Goal: Task Accomplishment & Management: Use online tool/utility

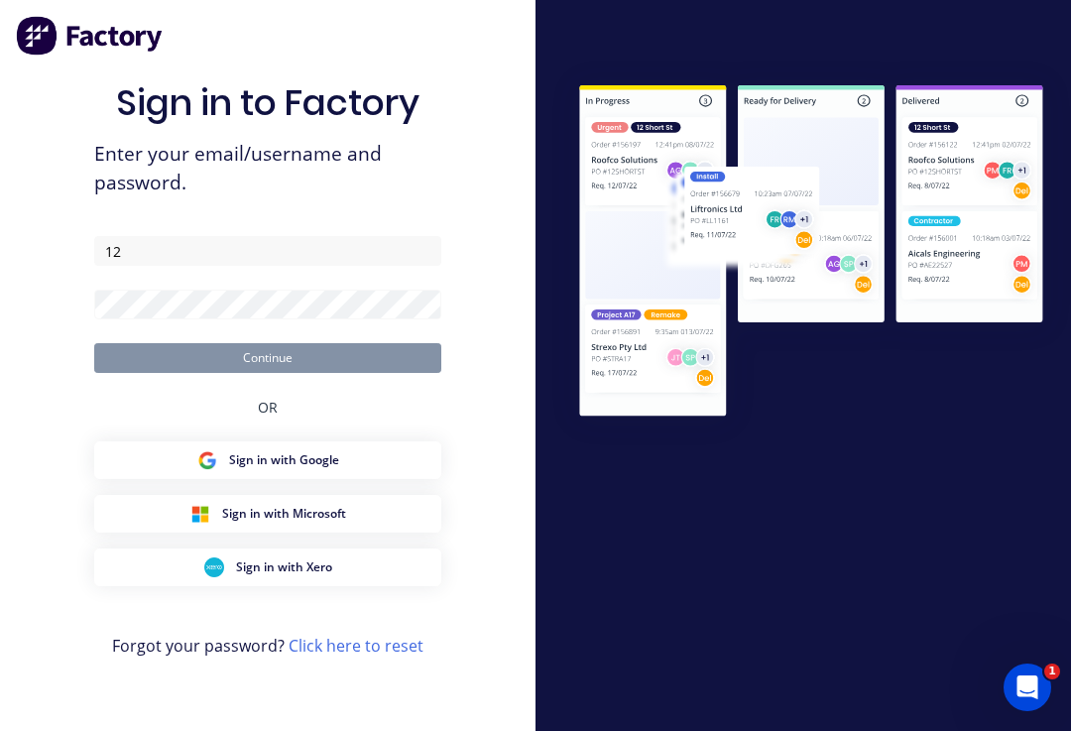
type input "1"
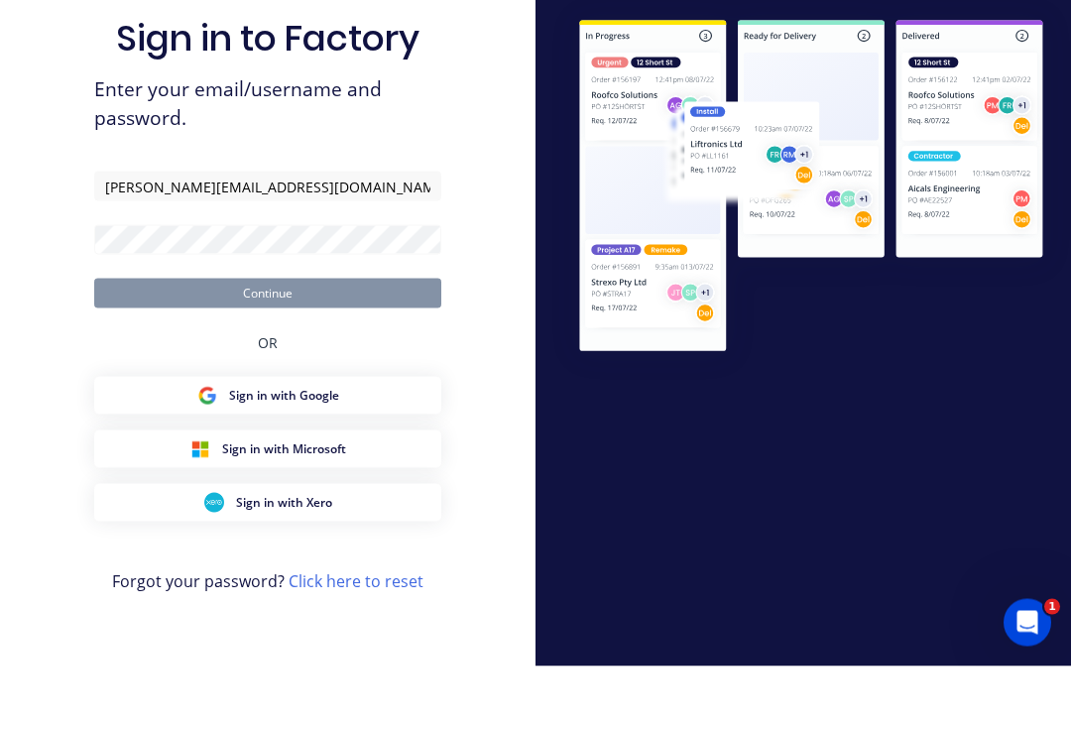
click at [240, 248] on form "Ryan@frontlinetrays.com.au Continue" at bounding box center [267, 304] width 347 height 137
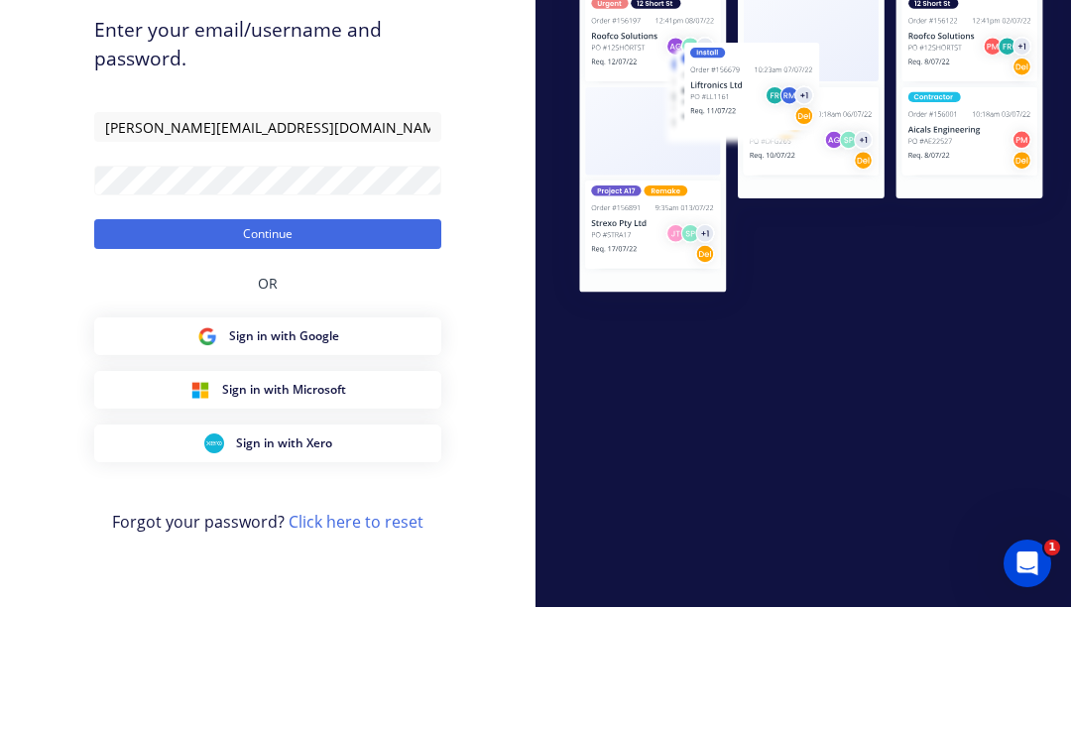
click at [289, 343] on button "Continue" at bounding box center [267, 358] width 347 height 30
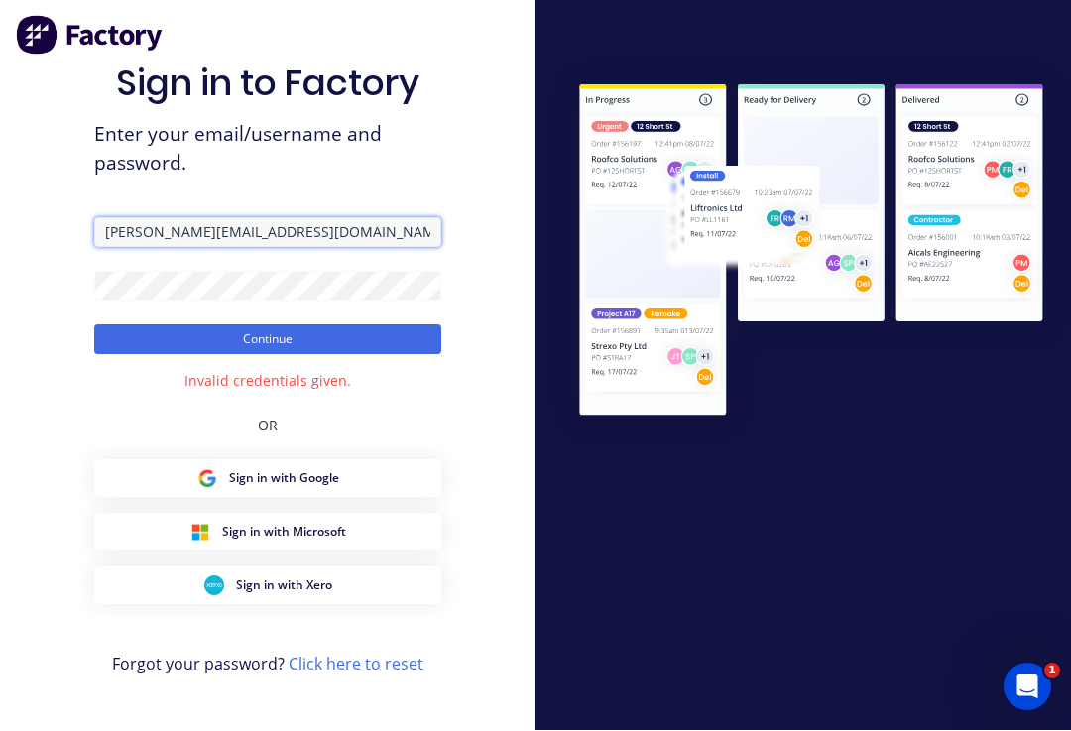
click at [360, 218] on input "Ryan@frontlinetrays.com.au" at bounding box center [267, 233] width 347 height 30
click at [144, 218] on input "Ryan@frontlinetrays.com.au" at bounding box center [267, 233] width 347 height 30
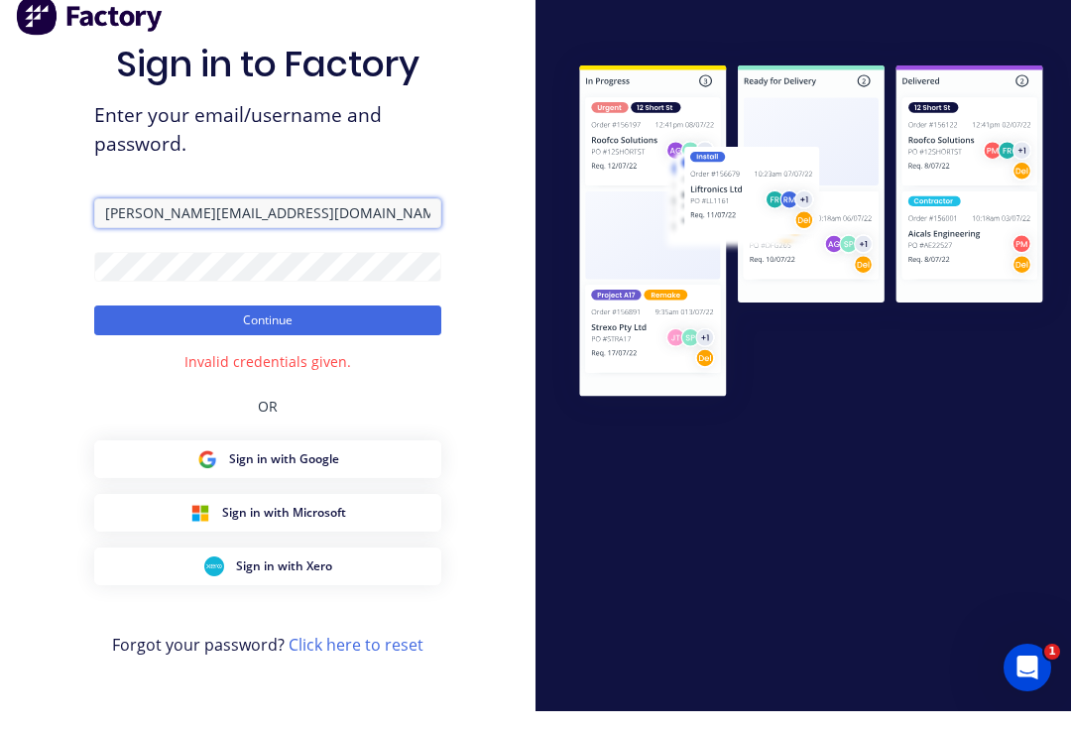
type input "ryan@frontlinetrays.com.au"
click at [379, 325] on button "Continue" at bounding box center [267, 340] width 347 height 30
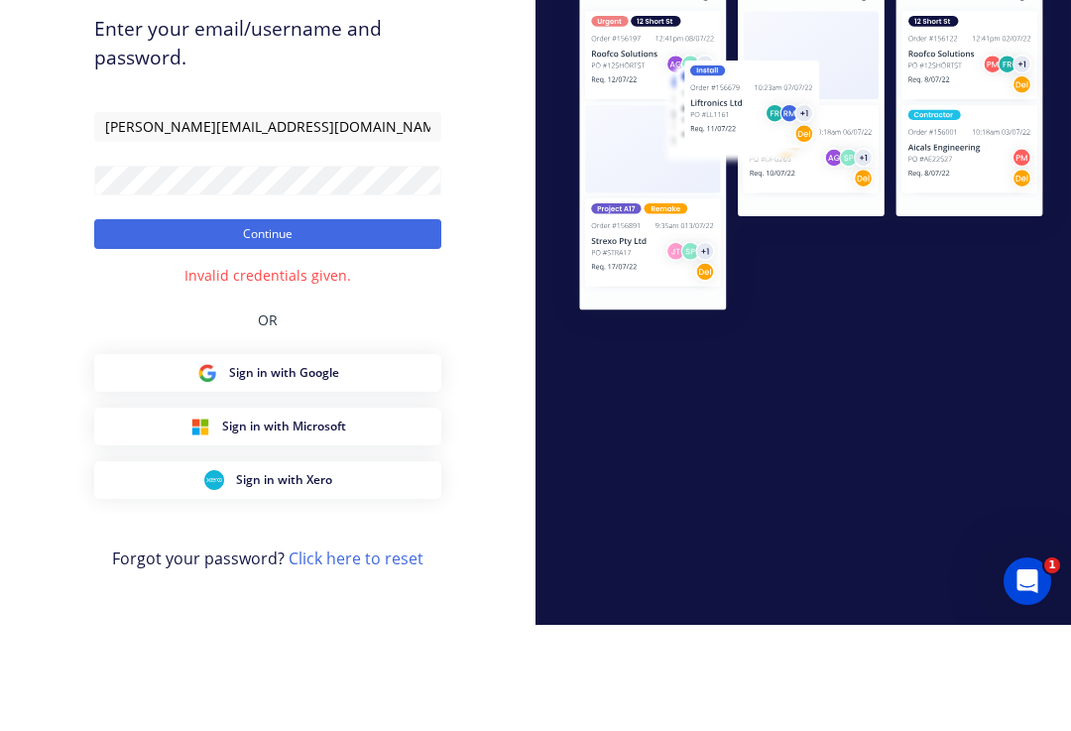
click at [180, 325] on button "Continue" at bounding box center [267, 340] width 347 height 30
click at [360, 325] on button "Continue" at bounding box center [267, 340] width 347 height 30
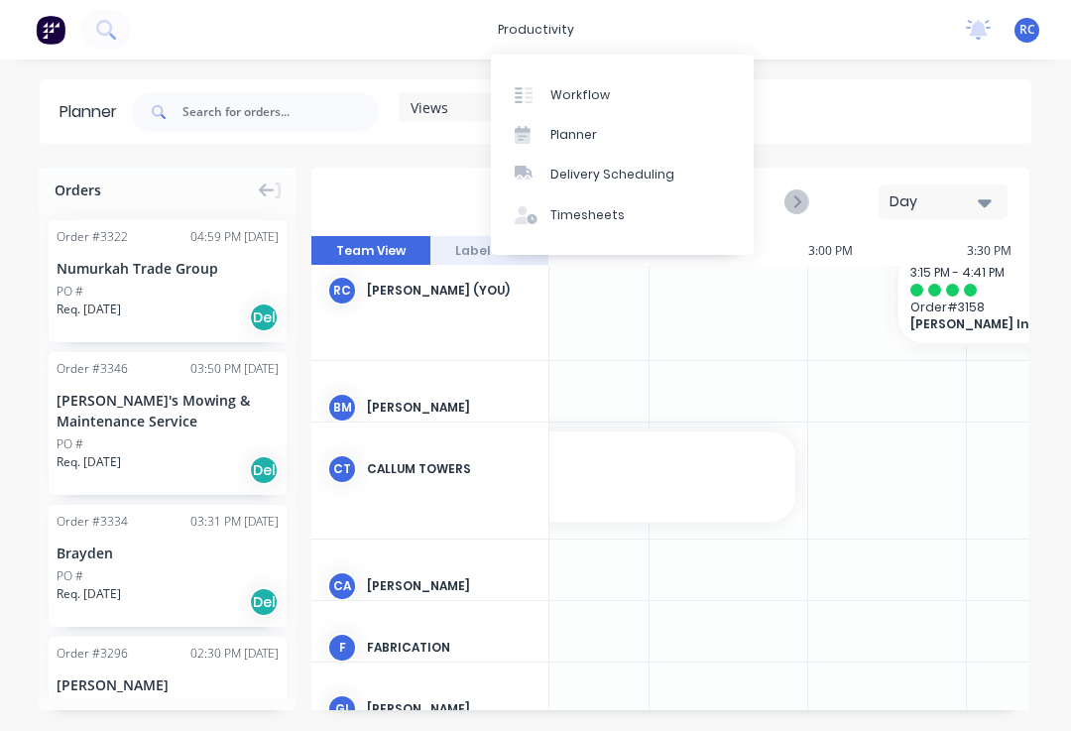
scroll to position [22, 2278]
click at [624, 100] on link "Workflow" at bounding box center [622, 94] width 263 height 40
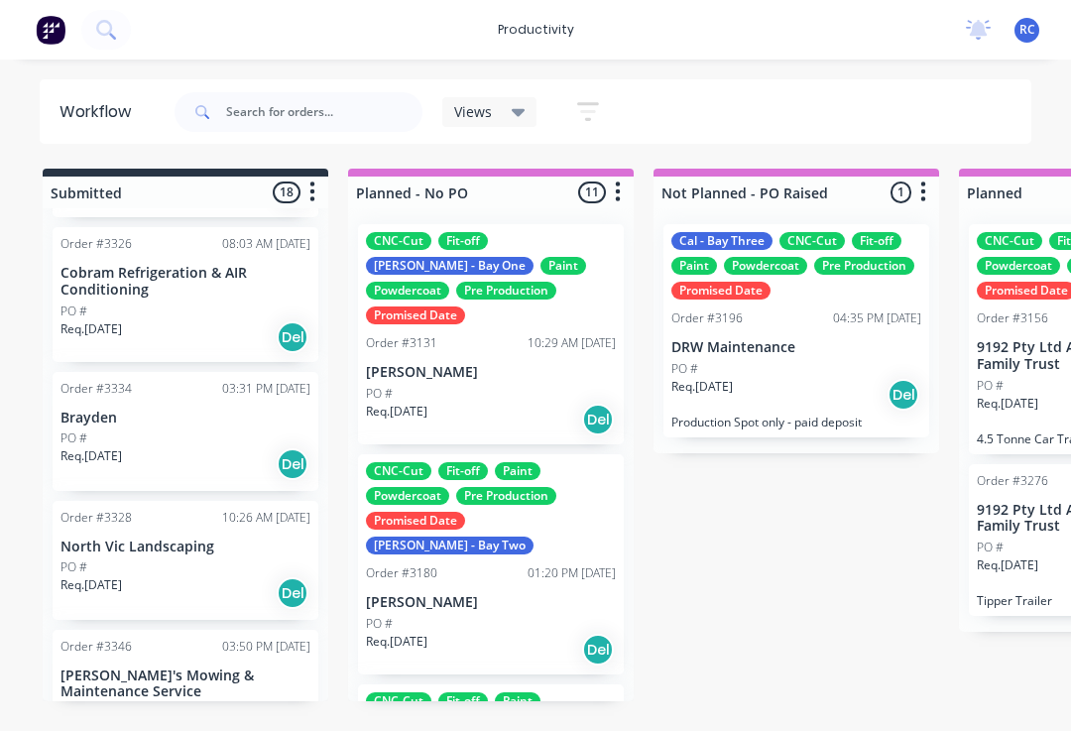
scroll to position [1878, 0]
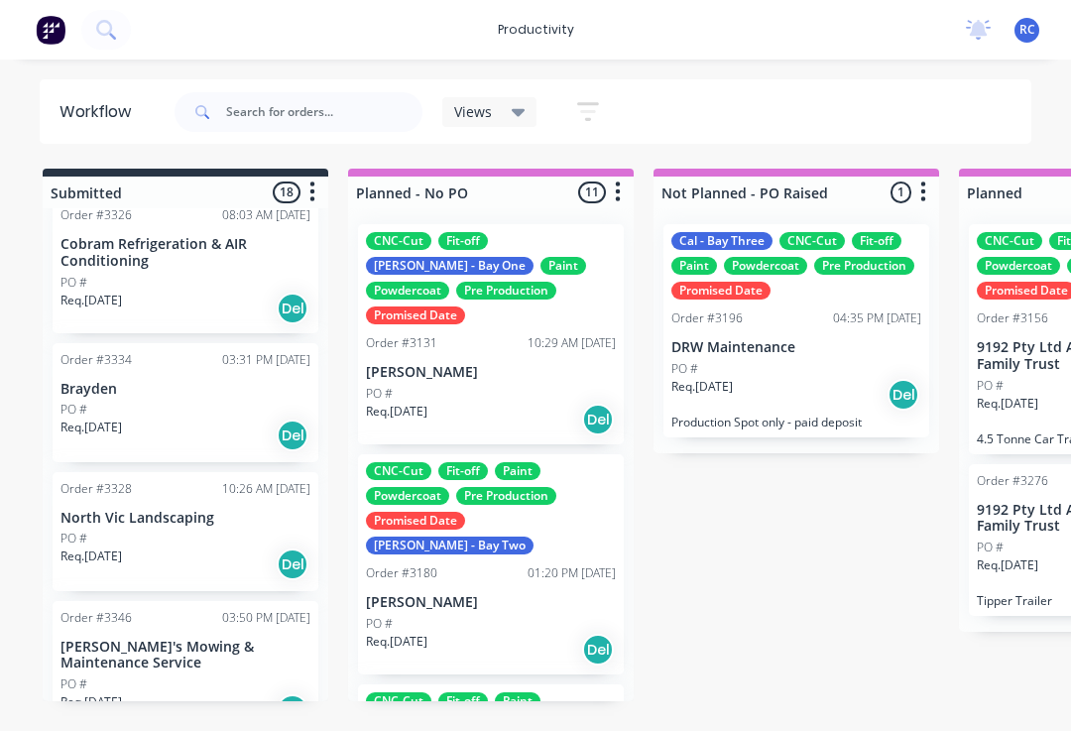
click at [177, 401] on div "PO #" at bounding box center [186, 410] width 250 height 18
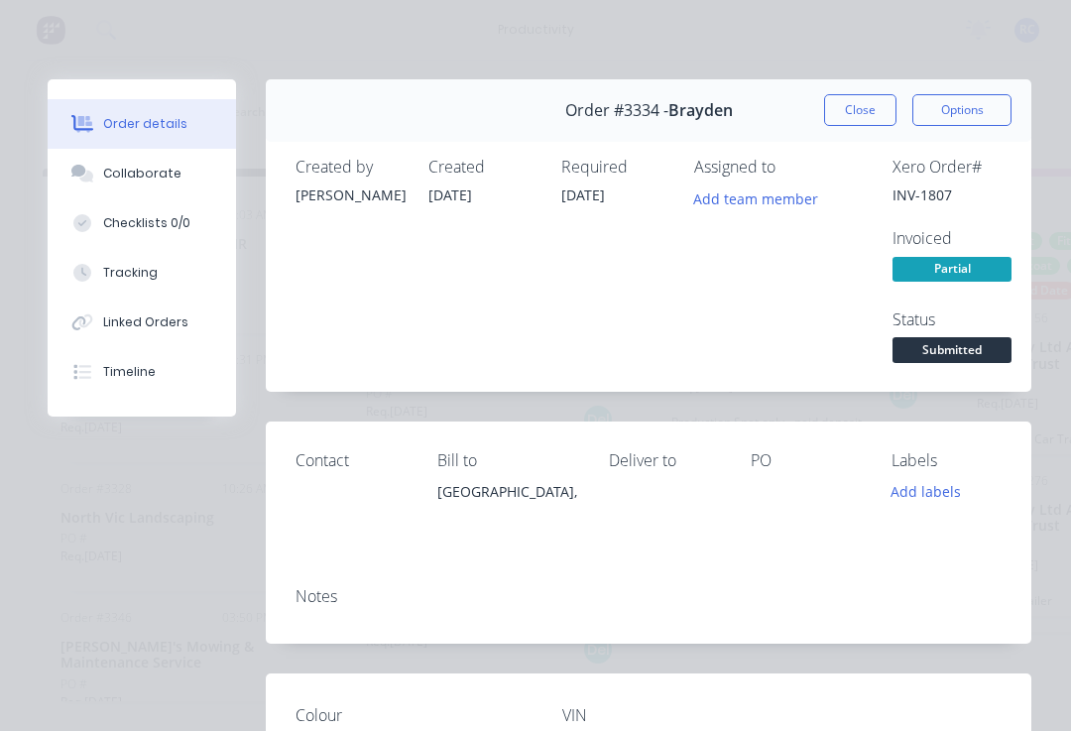
scroll to position [0, 0]
click at [127, 263] on button "Tracking" at bounding box center [142, 273] width 188 height 50
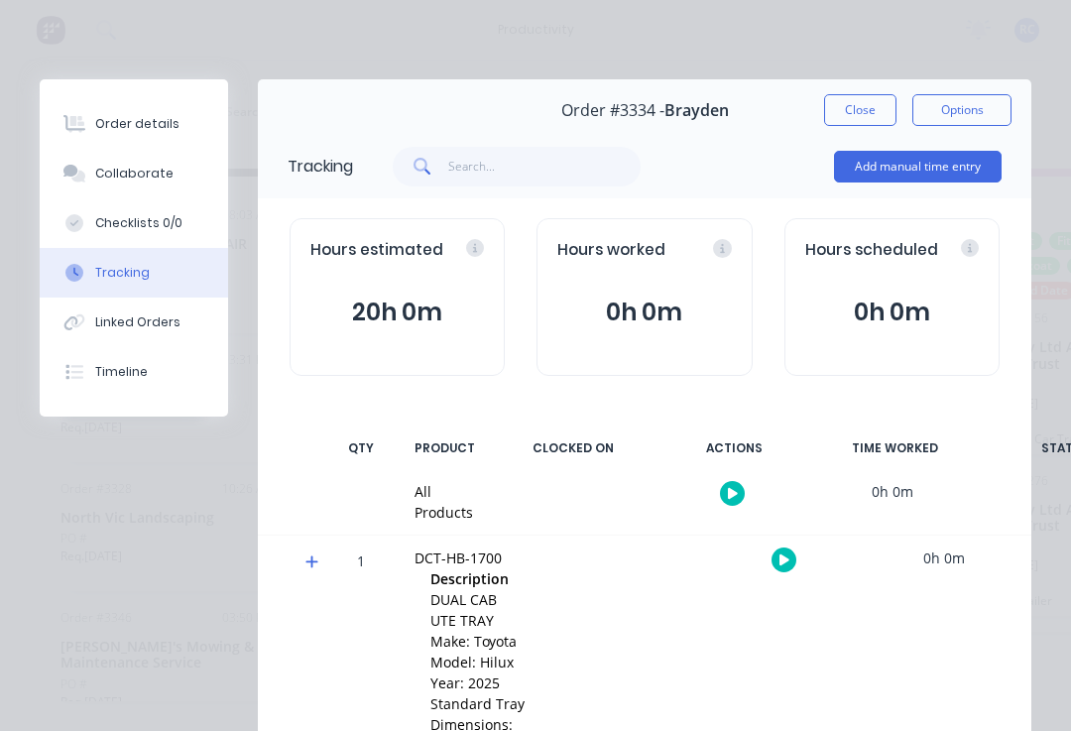
click at [773, 557] on button "button" at bounding box center [784, 560] width 25 height 25
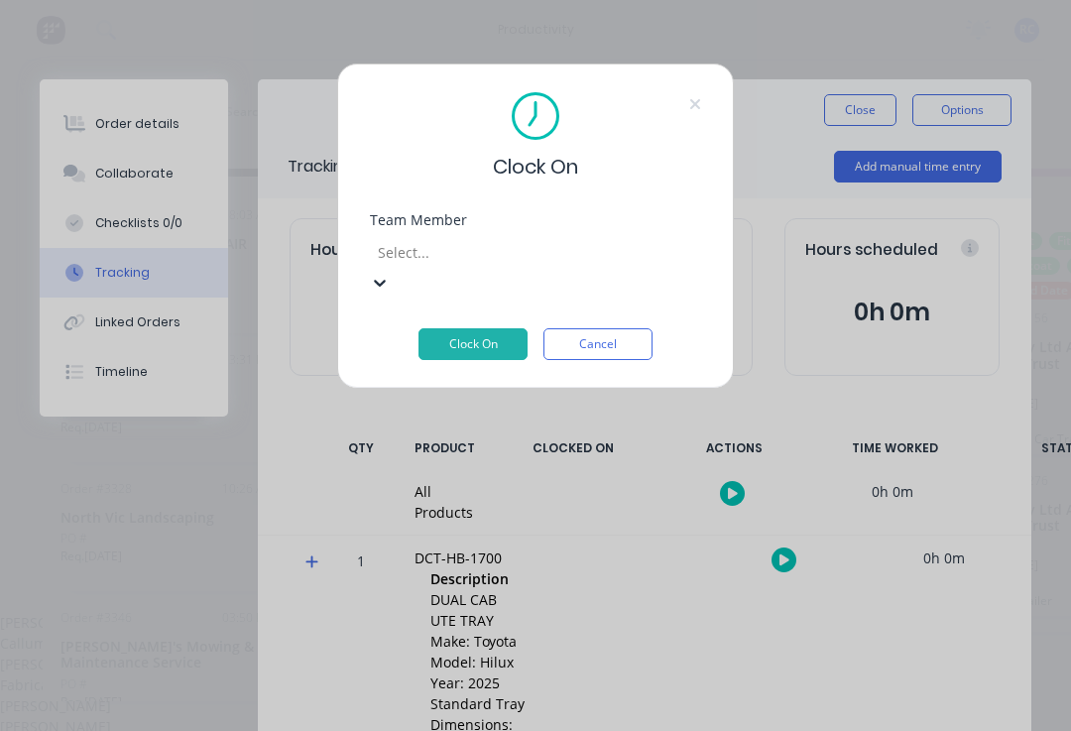
scroll to position [245, 0]
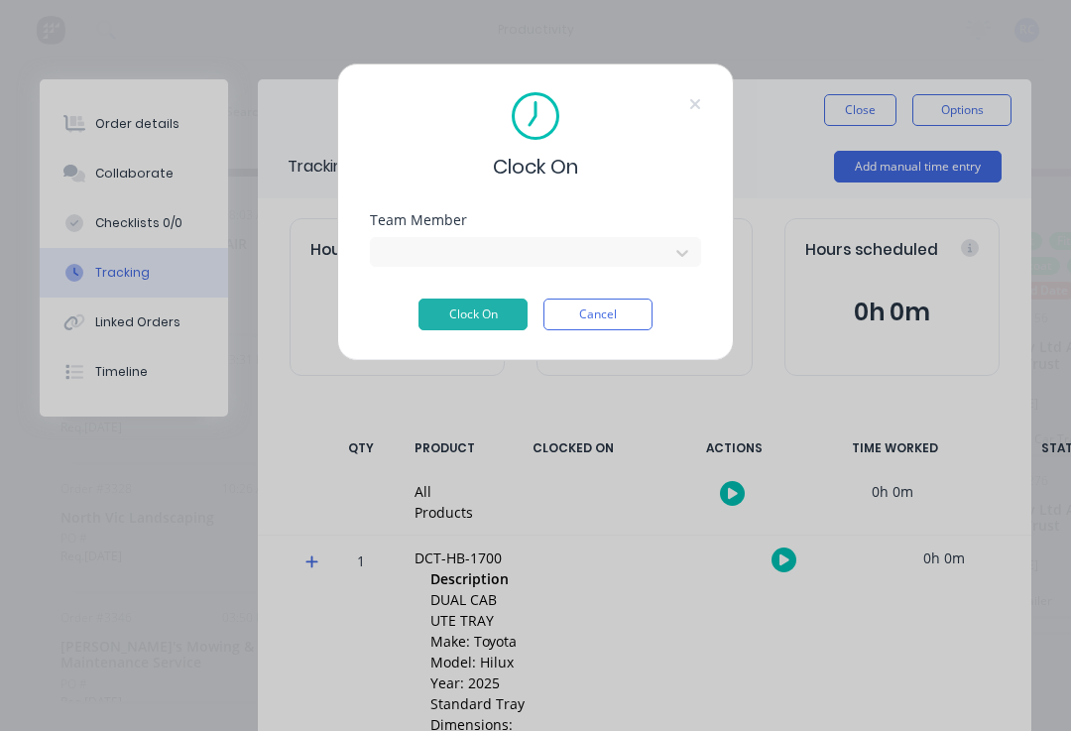
click at [458, 311] on button "Clock On" at bounding box center [473, 315] width 109 height 32
